Goal: Information Seeking & Learning: Find specific fact

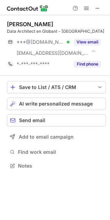
scroll to position [161, 110]
click at [100, 9] on span at bounding box center [97, 9] width 6 height 6
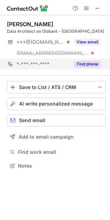
click at [86, 65] on button "Find phone" at bounding box center [86, 64] width 27 height 7
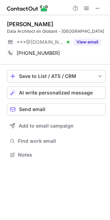
scroll to position [150, 110]
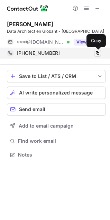
click at [96, 53] on span at bounding box center [97, 53] width 6 height 6
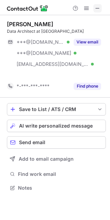
scroll to position [172, 110]
click at [99, 9] on span at bounding box center [97, 9] width 6 height 6
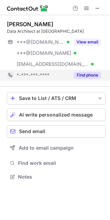
click at [93, 74] on button "Find phone" at bounding box center [86, 75] width 27 height 7
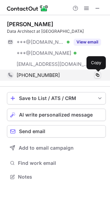
click at [99, 75] on span at bounding box center [97, 75] width 6 height 6
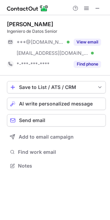
scroll to position [161, 110]
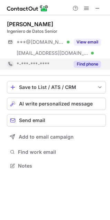
click at [90, 62] on button "Find phone" at bounding box center [86, 64] width 27 height 7
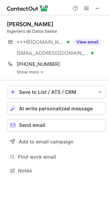
scroll to position [166, 110]
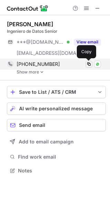
click at [90, 62] on span at bounding box center [89, 64] width 6 height 6
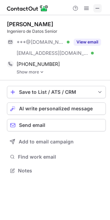
click at [99, 9] on span at bounding box center [97, 9] width 6 height 6
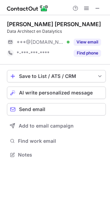
scroll to position [150, 110]
click at [90, 58] on div "Find phone" at bounding box center [84, 53] width 31 height 11
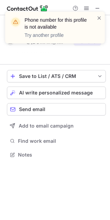
scroll to position [139, 110]
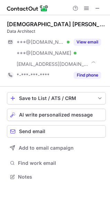
scroll to position [172, 110]
click at [95, 10] on span at bounding box center [97, 9] width 6 height 6
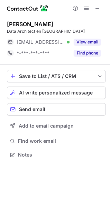
scroll to position [150, 110]
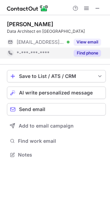
click at [86, 56] on button "Find phone" at bounding box center [86, 53] width 27 height 7
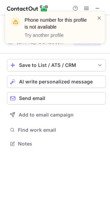
scroll to position [139, 110]
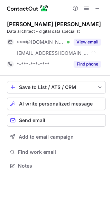
scroll to position [161, 110]
click at [100, 8] on button at bounding box center [97, 8] width 8 height 8
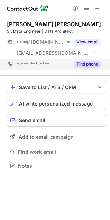
scroll to position [161, 110]
click at [96, 65] on button "Find phone" at bounding box center [86, 64] width 27 height 7
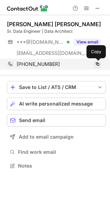
click at [98, 63] on span at bounding box center [97, 64] width 6 height 6
click at [96, 63] on span at bounding box center [97, 64] width 6 height 6
click at [95, 64] on span at bounding box center [97, 64] width 6 height 6
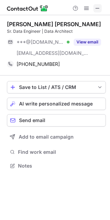
click at [94, 9] on button at bounding box center [97, 8] width 8 height 8
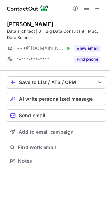
scroll to position [156, 110]
click at [90, 62] on button "Find phone" at bounding box center [86, 59] width 27 height 7
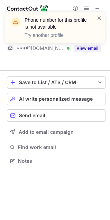
scroll to position [145, 110]
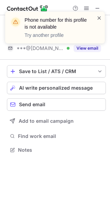
click at [99, 16] on span at bounding box center [99, 17] width 6 height 7
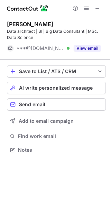
click at [97, 8] on div "Phone number for this profile is not available Try another profile" at bounding box center [55, 30] width 110 height 51
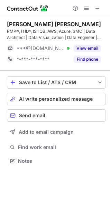
scroll to position [156, 110]
click at [97, 10] on span at bounding box center [97, 9] width 6 height 6
